Goal: Information Seeking & Learning: Learn about a topic

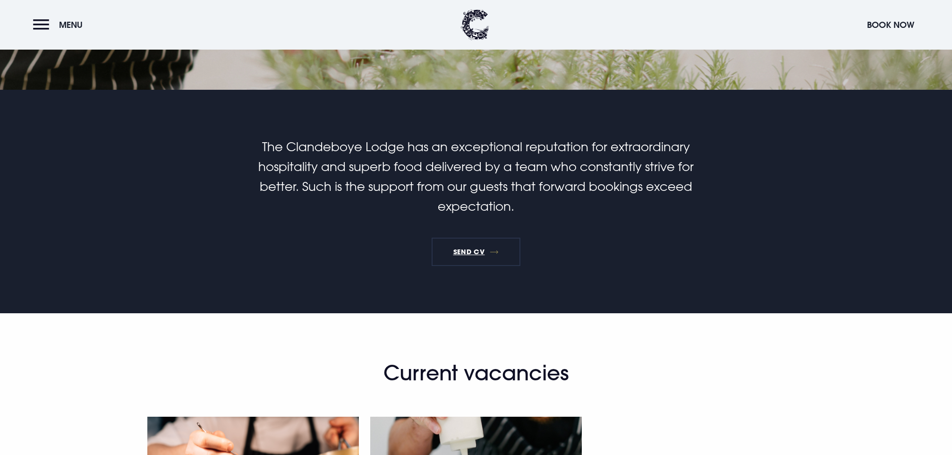
scroll to position [586, 0]
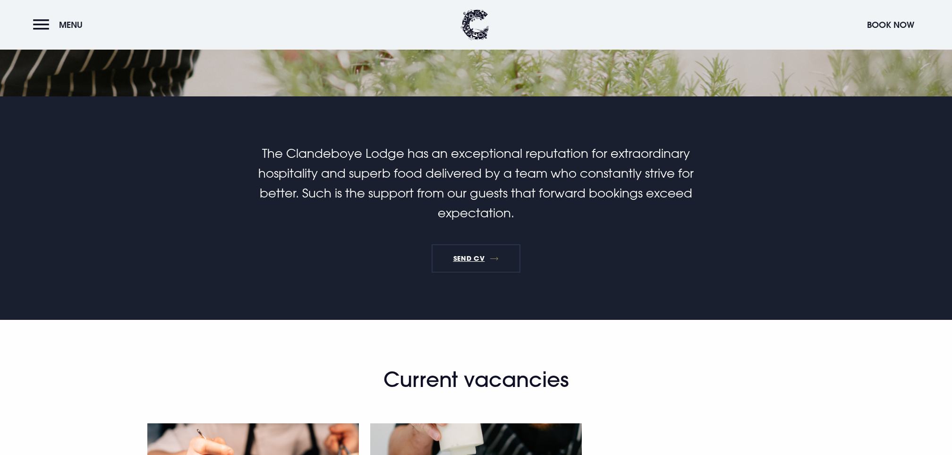
copy div "Working 24–32 hours per week, you’ll be the backbone of the brigade, ensuring f…"
